Goal: Find specific page/section: Find specific page/section

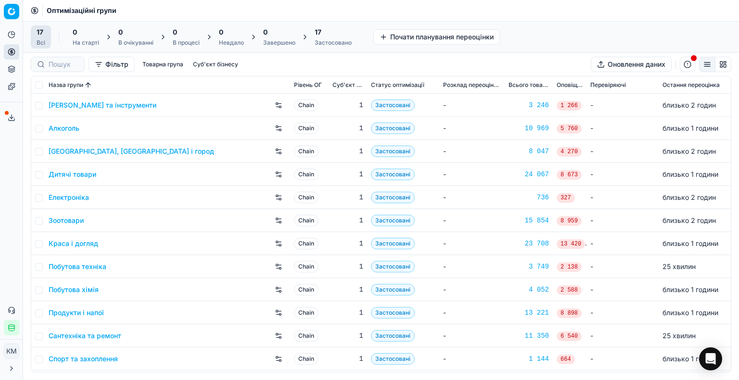
click at [90, 285] on link "Побутова хімія" at bounding box center [74, 290] width 50 height 10
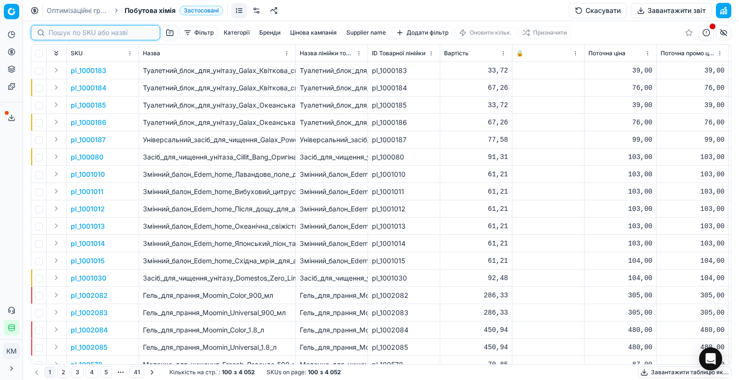
click at [65, 37] on input at bounding box center [101, 33] width 105 height 10
paste input "1188176"
type input "1188176"
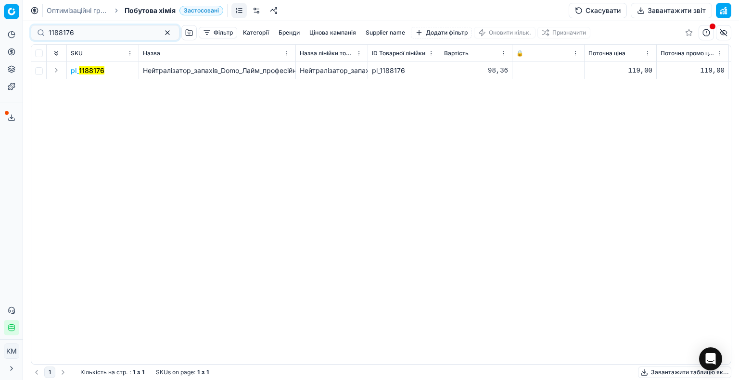
click at [101, 74] on mark "1188176" at bounding box center [91, 70] width 25 height 8
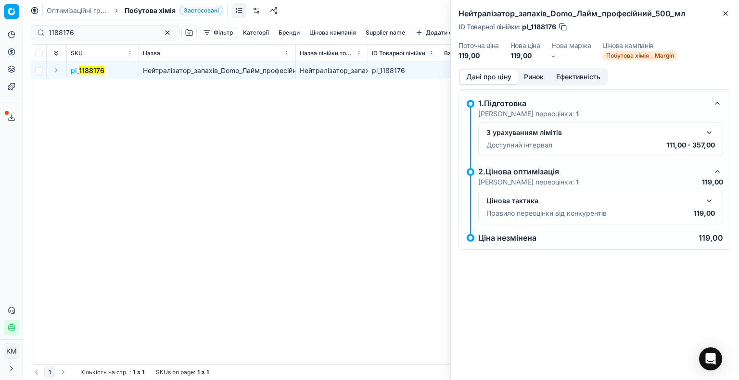
click at [707, 203] on button "button" at bounding box center [709, 201] width 12 height 12
